Goal: Navigation & Orientation: Find specific page/section

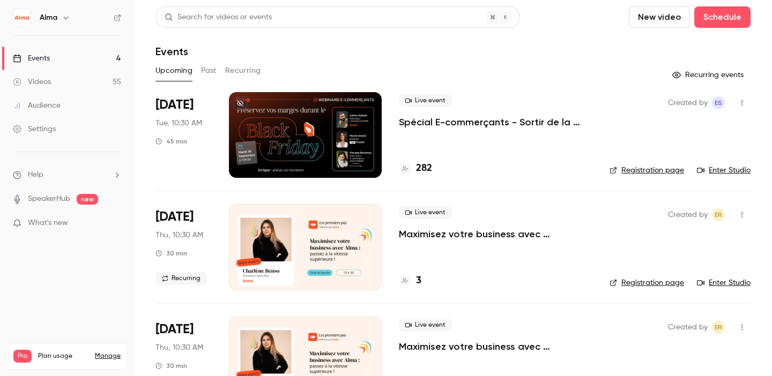
click at [418, 171] on h4 "282" at bounding box center [424, 168] width 16 height 14
